Goal: Task Accomplishment & Management: Manage account settings

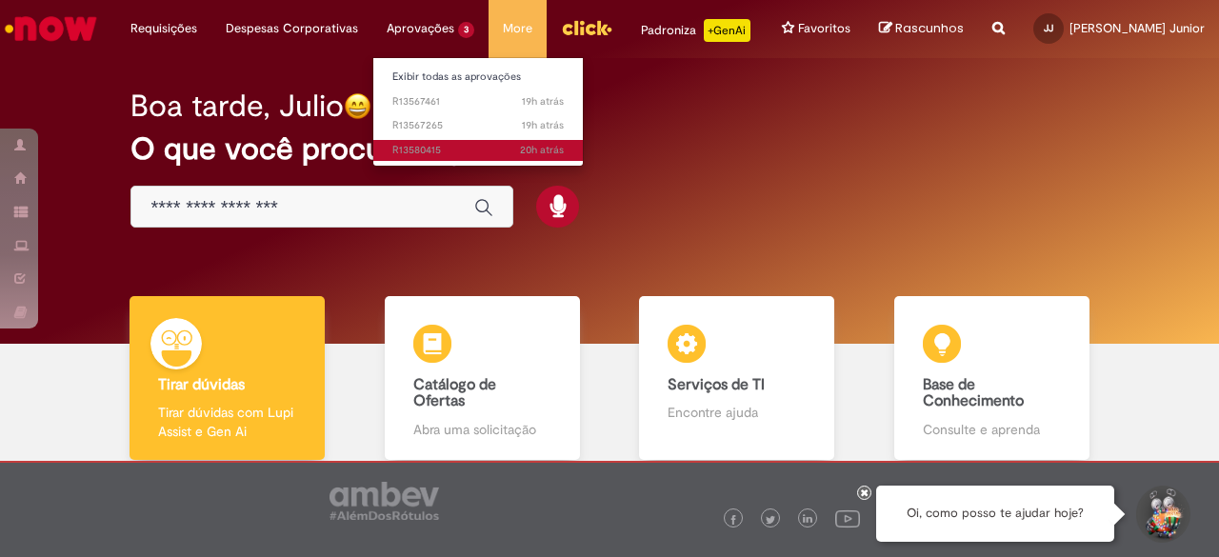
click at [441, 146] on span "20h atrás 20 horas atrás R13580415" at bounding box center [477, 150] width 171 height 15
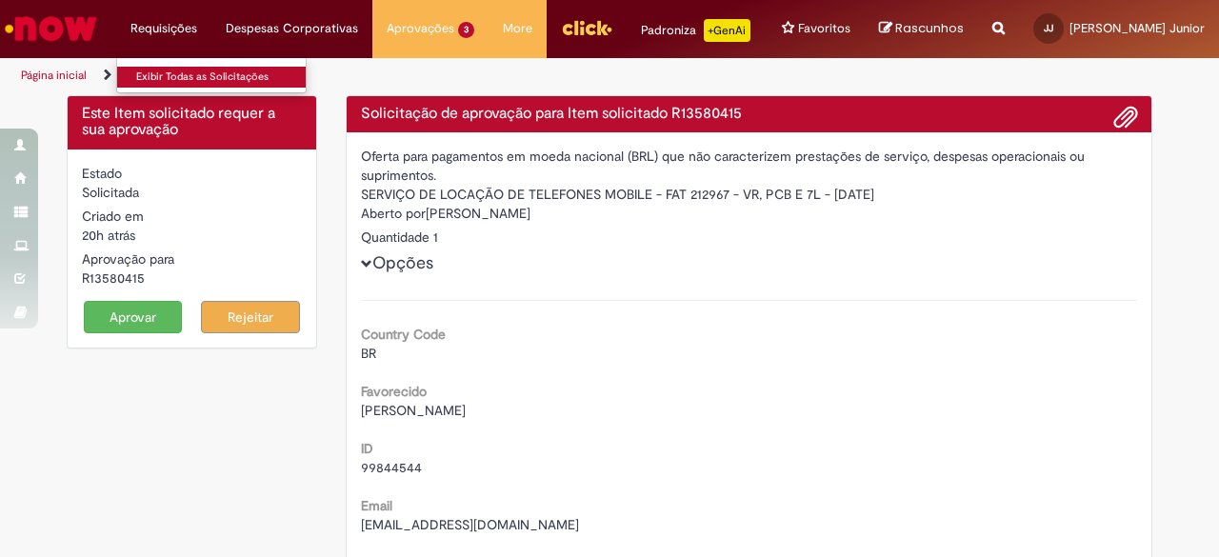
click at [185, 74] on link "Exibir Todas as Solicitações" at bounding box center [222, 77] width 210 height 21
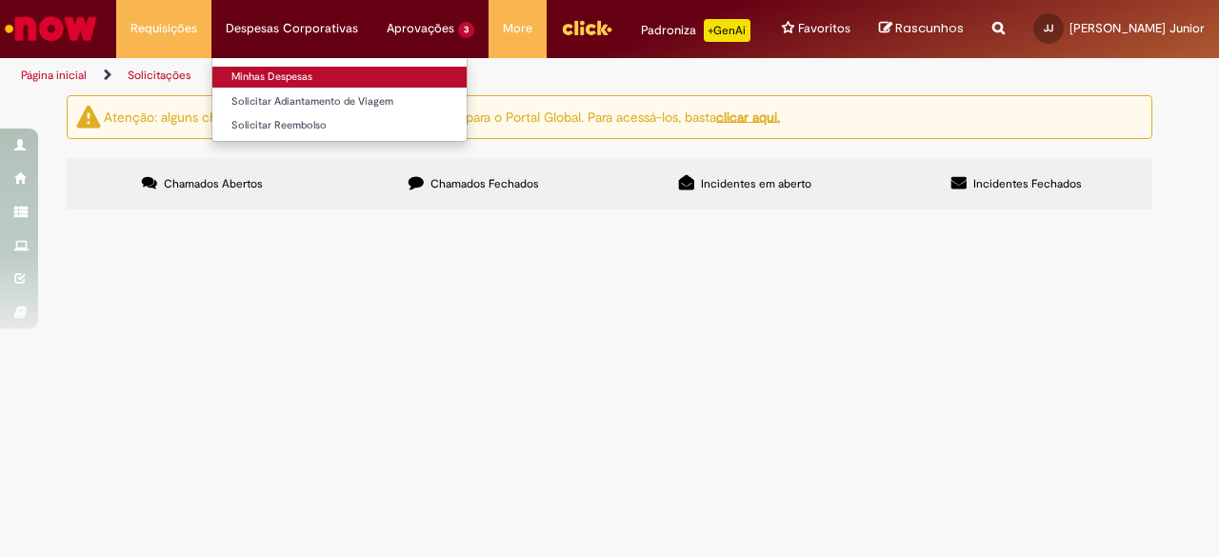
click at [297, 65] on li "Minhas Despesas" at bounding box center [339, 75] width 254 height 25
click at [297, 70] on link "Minhas Despesas" at bounding box center [339, 77] width 254 height 21
